Goal: Information Seeking & Learning: Learn about a topic

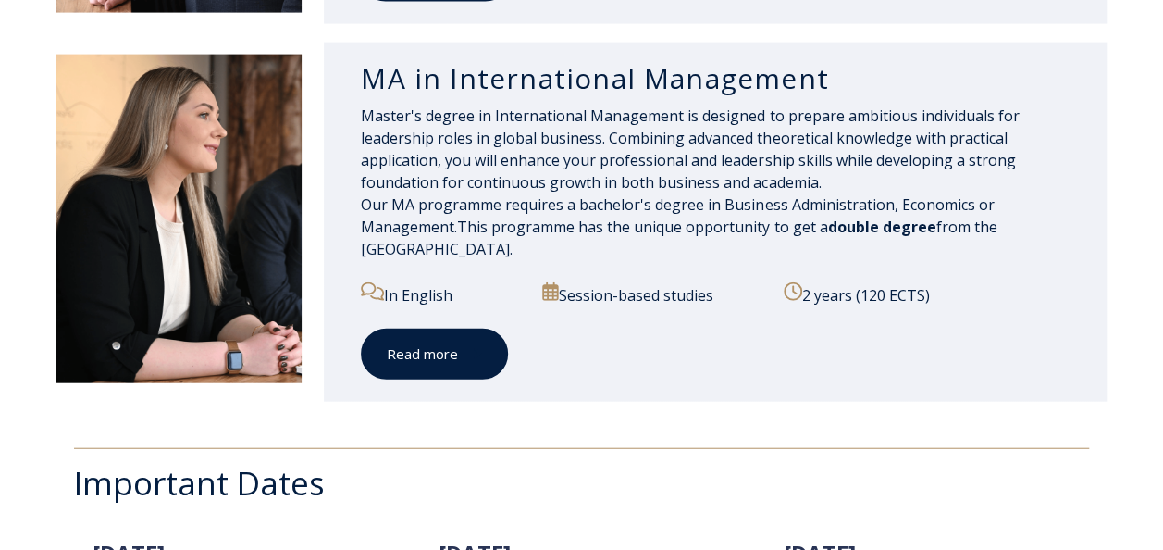
scroll to position [2043, 0]
click at [437, 370] on link "Read more" at bounding box center [434, 354] width 147 height 51
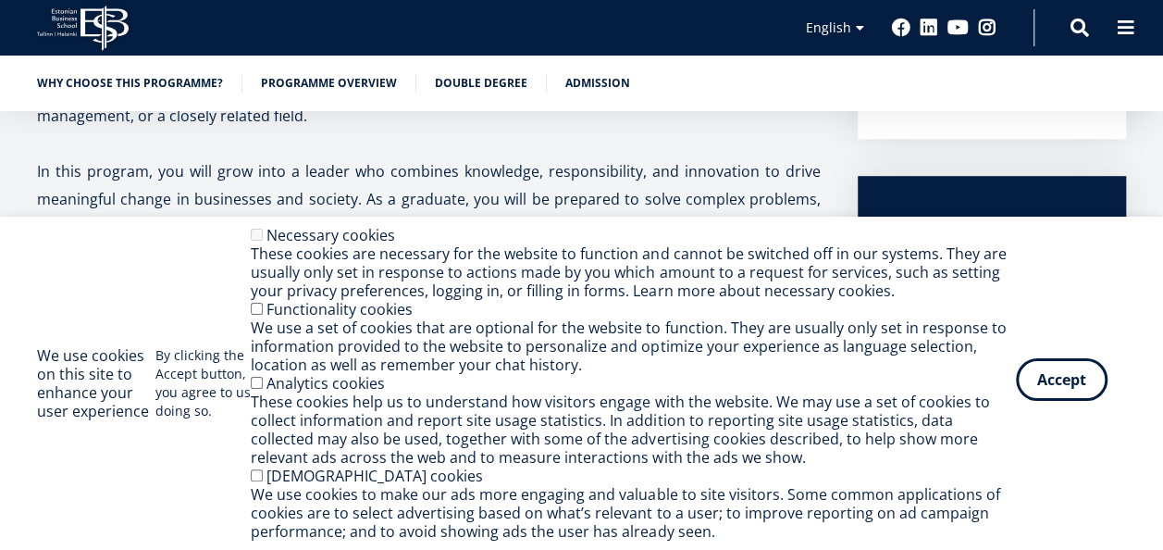
click at [1051, 387] on button "Accept" at bounding box center [1062, 379] width 92 height 43
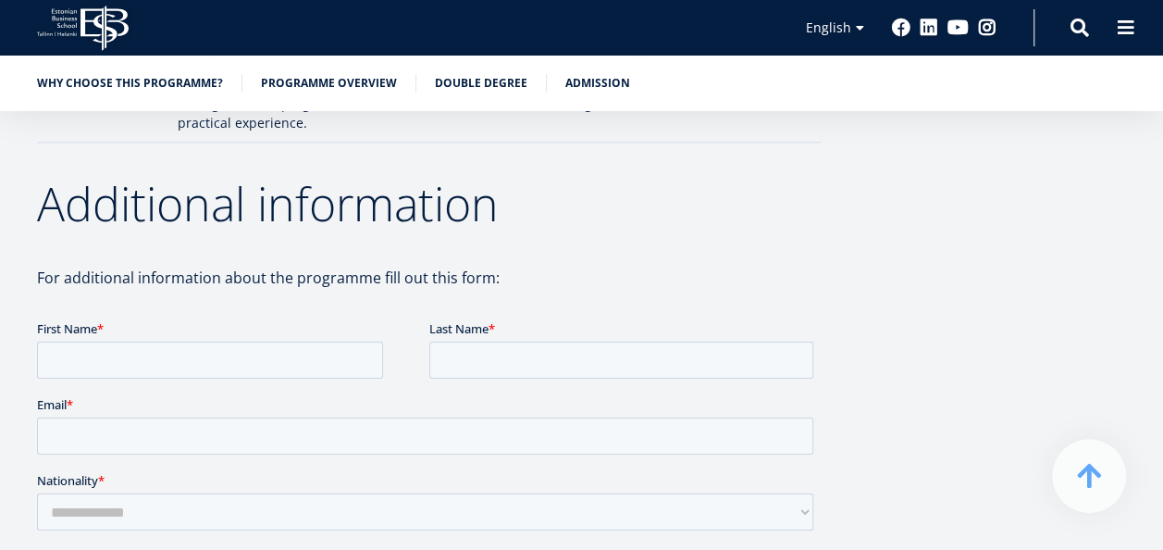
scroll to position [3063, 0]
